Goal: Communication & Community: Connect with others

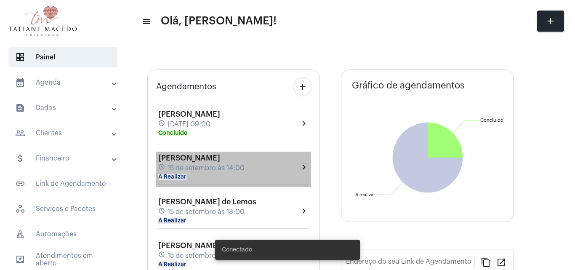
click at [241, 170] on span "15 de setembro às 14:00" at bounding box center [205, 168] width 77 height 8
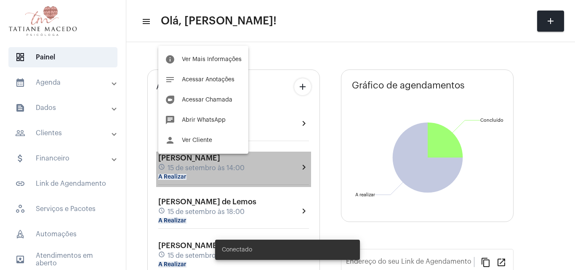
type input "[URL][DOMAIN_NAME]"
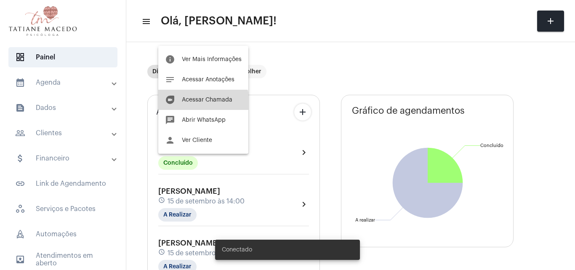
click at [196, 102] on span "Acessar Chamada" at bounding box center [207, 100] width 50 height 6
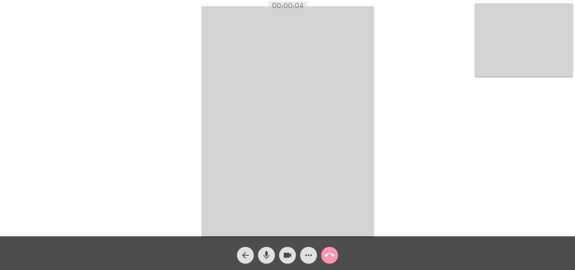
click at [233, 264] on div "arrow_back mic videocam more_horiz call_end" at bounding box center [287, 253] width 575 height 34
click at [306, 251] on mat-icon "more_horiz" at bounding box center [308, 255] width 10 height 10
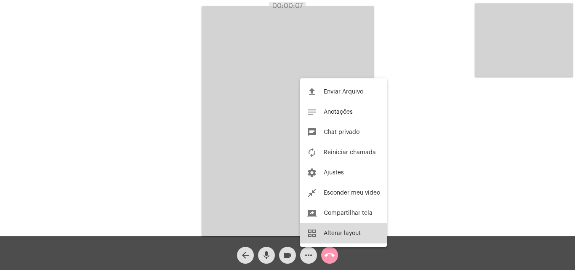
click at [329, 237] on button "grid_view Alterar layout" at bounding box center [343, 233] width 87 height 20
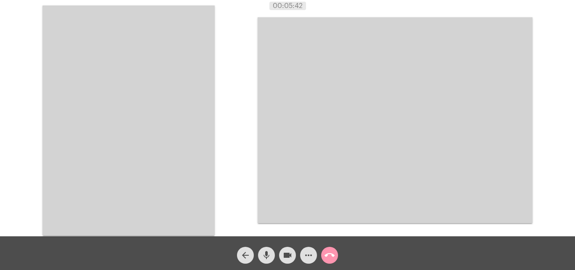
click at [569, 124] on div "Acessando Câmera e Microfone..." at bounding box center [287, 119] width 573 height 236
